Goal: Task Accomplishment & Management: Use online tool/utility

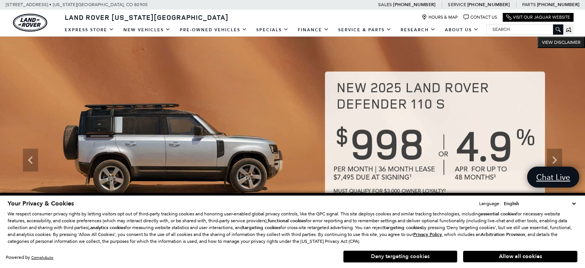
click at [427, 253] on button "Deny targeting cookies" at bounding box center [400, 256] width 114 height 12
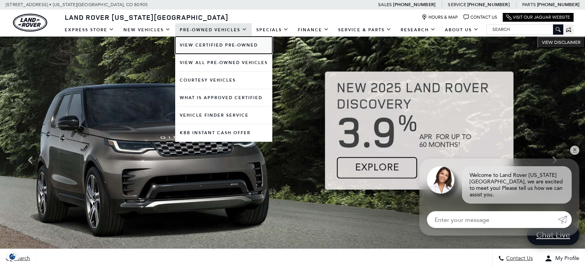
click at [233, 45] on link "View Certified Pre-Owned" at bounding box center [223, 45] width 97 height 17
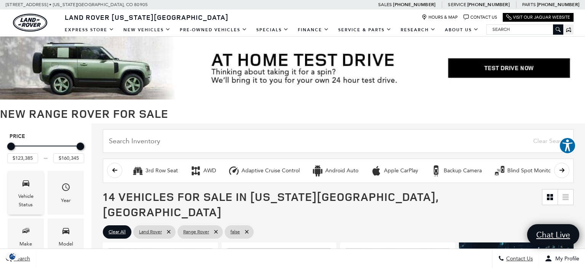
click at [28, 192] on div "Vehicle Status" at bounding box center [25, 200] width 25 height 17
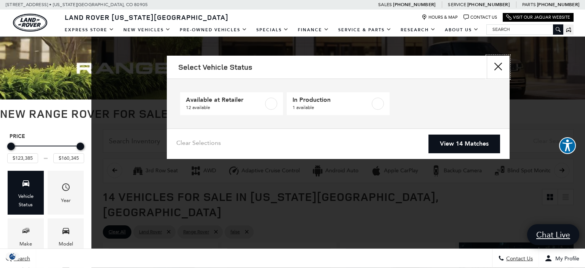
click at [497, 65] on button "Close" at bounding box center [498, 67] width 23 height 23
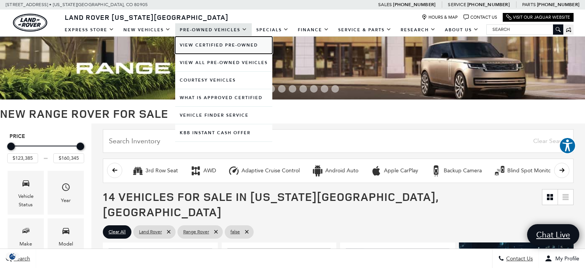
click at [214, 46] on link "View Certified Pre-Owned" at bounding box center [223, 45] width 97 height 17
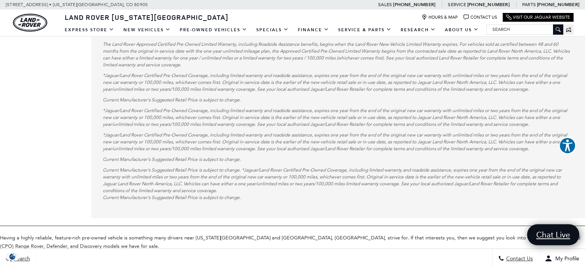
scroll to position [583, 0]
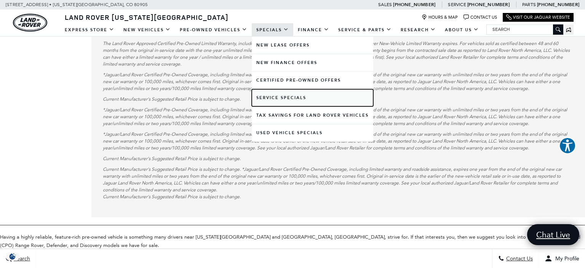
click at [282, 96] on link "Service Specials" at bounding box center [313, 97] width 122 height 17
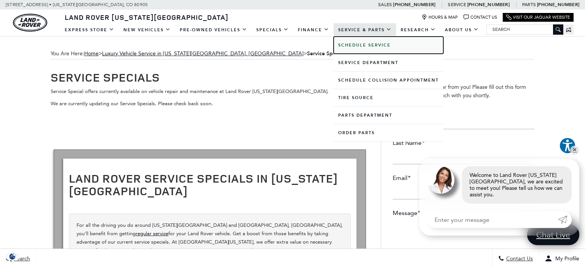
click at [372, 45] on b "Schedule Service" at bounding box center [364, 45] width 53 height 6
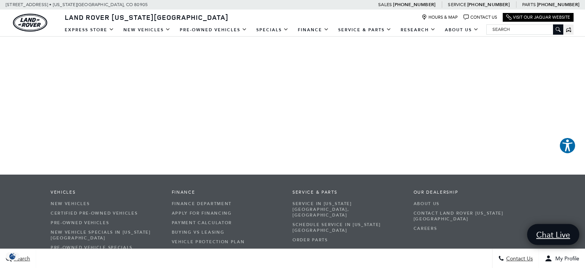
scroll to position [273, 0]
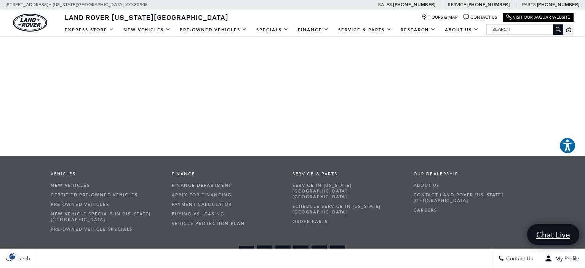
scroll to position [288, 0]
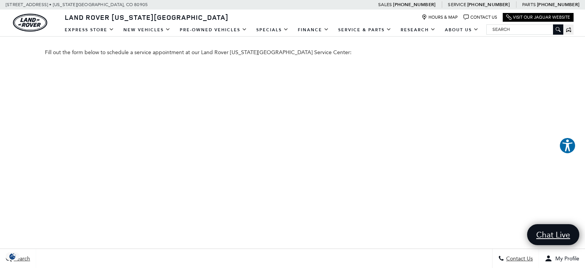
scroll to position [80, 0]
click at [354, 149] on iframe at bounding box center [292, 196] width 495 height 286
